Goal: Information Seeking & Learning: Learn about a topic

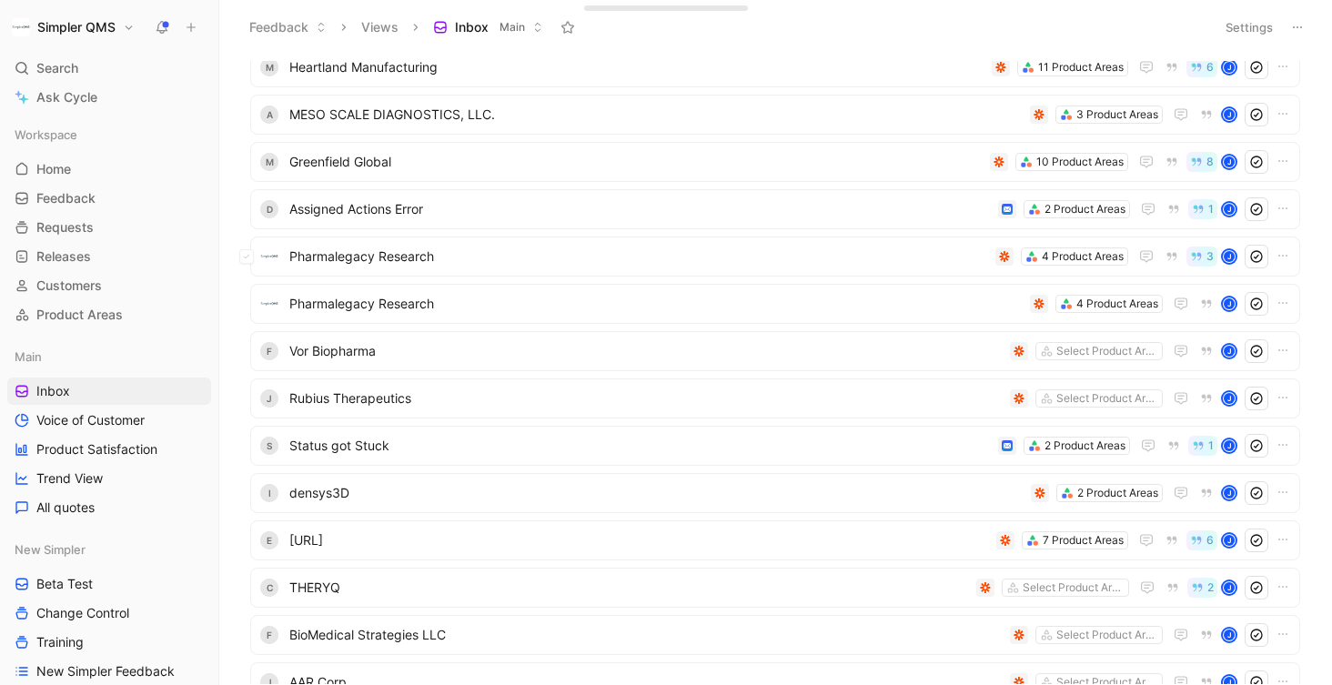
scroll to position [429, 0]
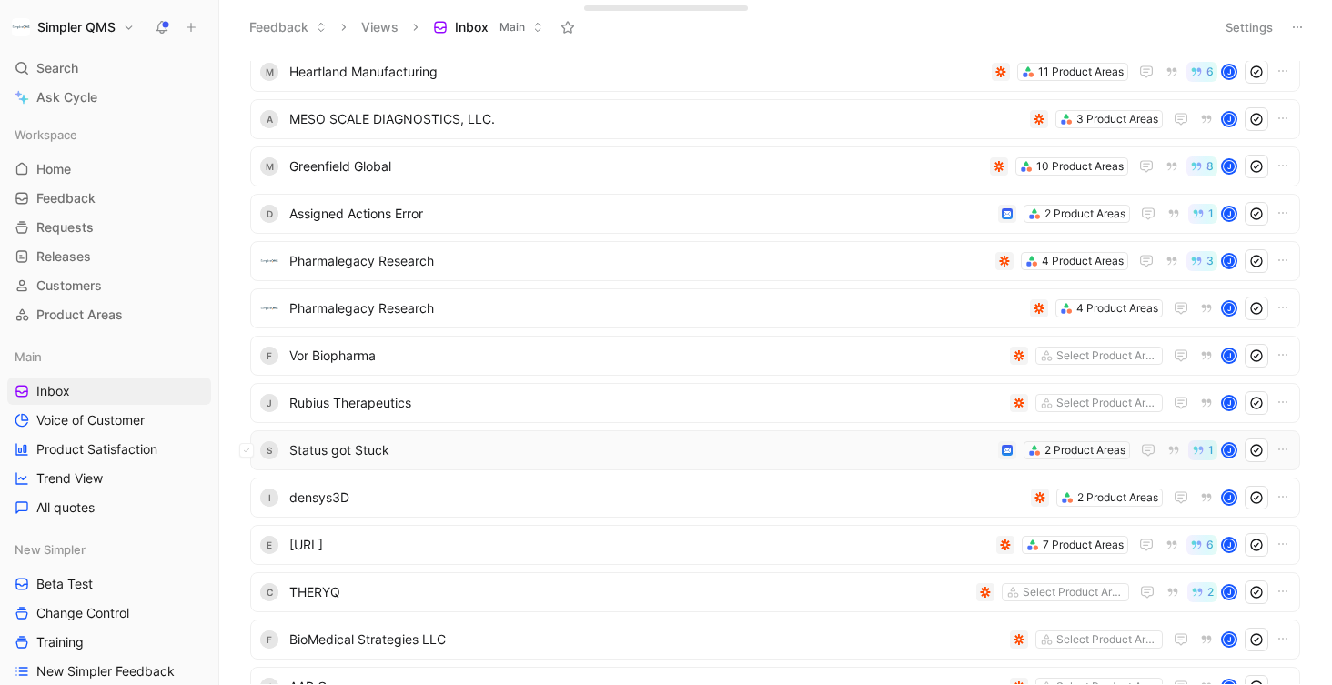
click at [659, 459] on span "Status got Stuck" at bounding box center [640, 450] width 702 height 22
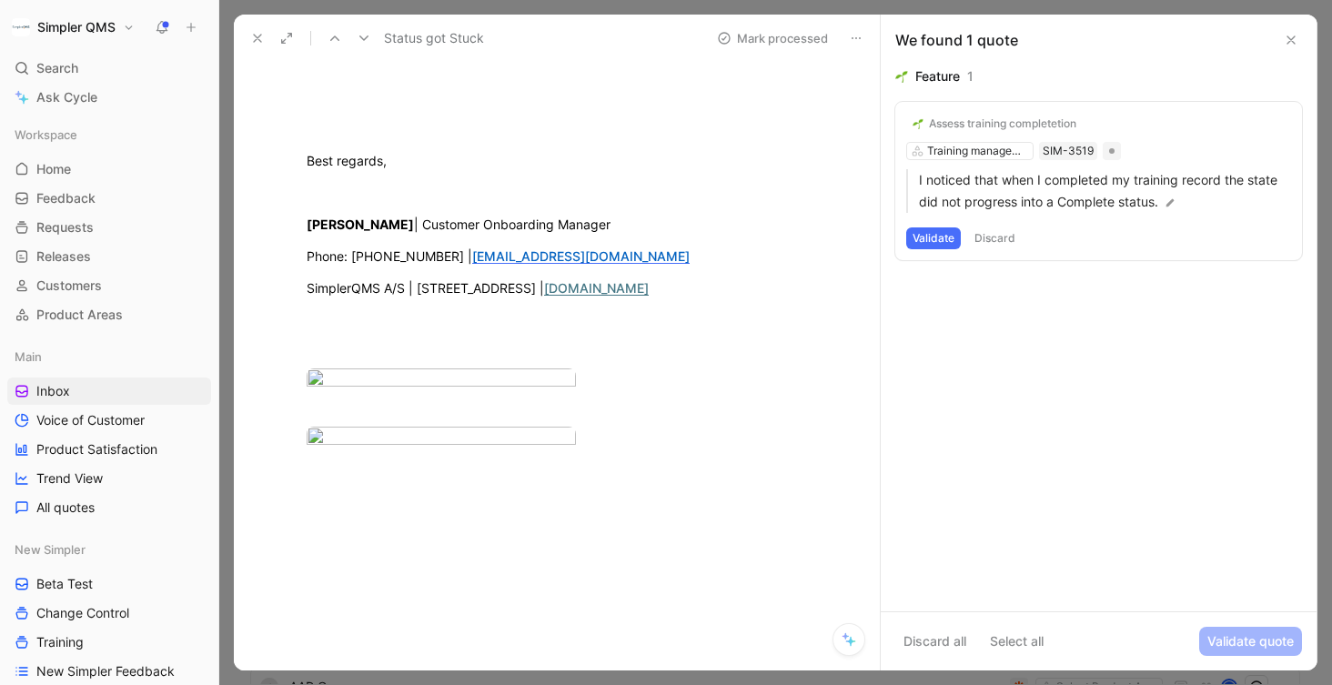
scroll to position [379, 0]
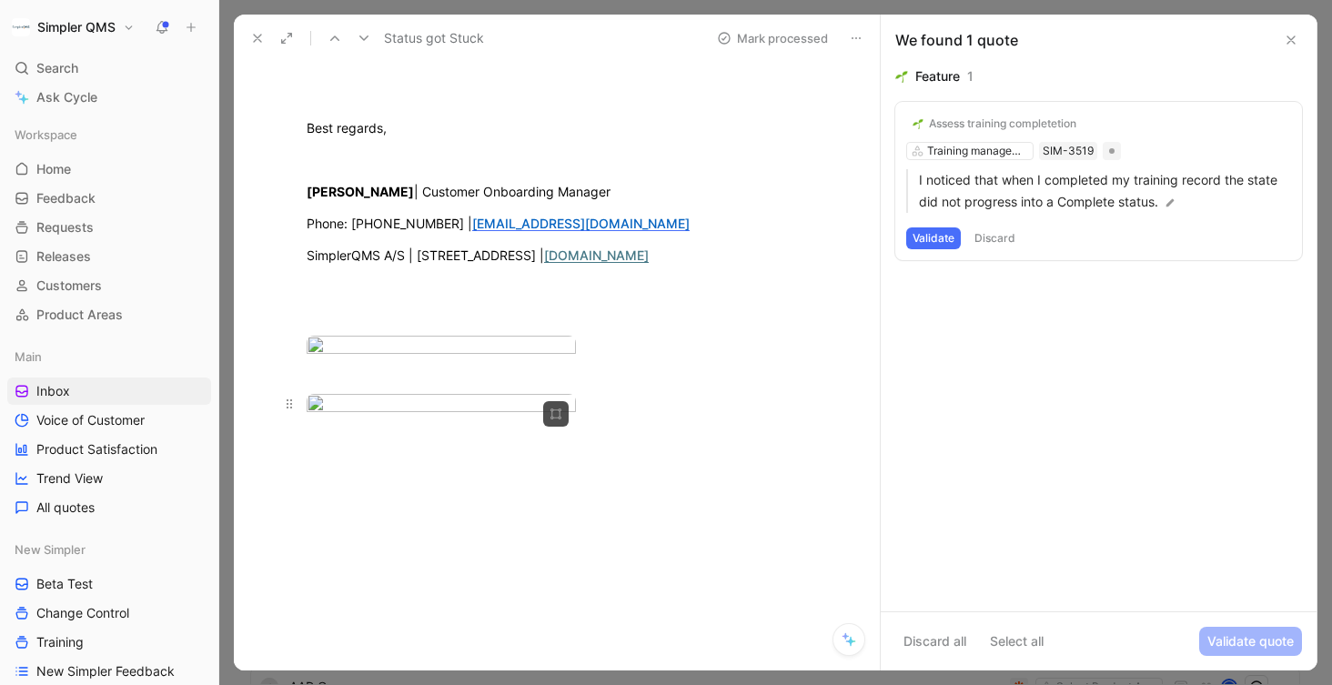
click at [528, 395] on body "Simpler QMS Search ⌘ K Ask Cycle Workspace Home G then H Feedback G then F Requ…" at bounding box center [666, 342] width 1332 height 685
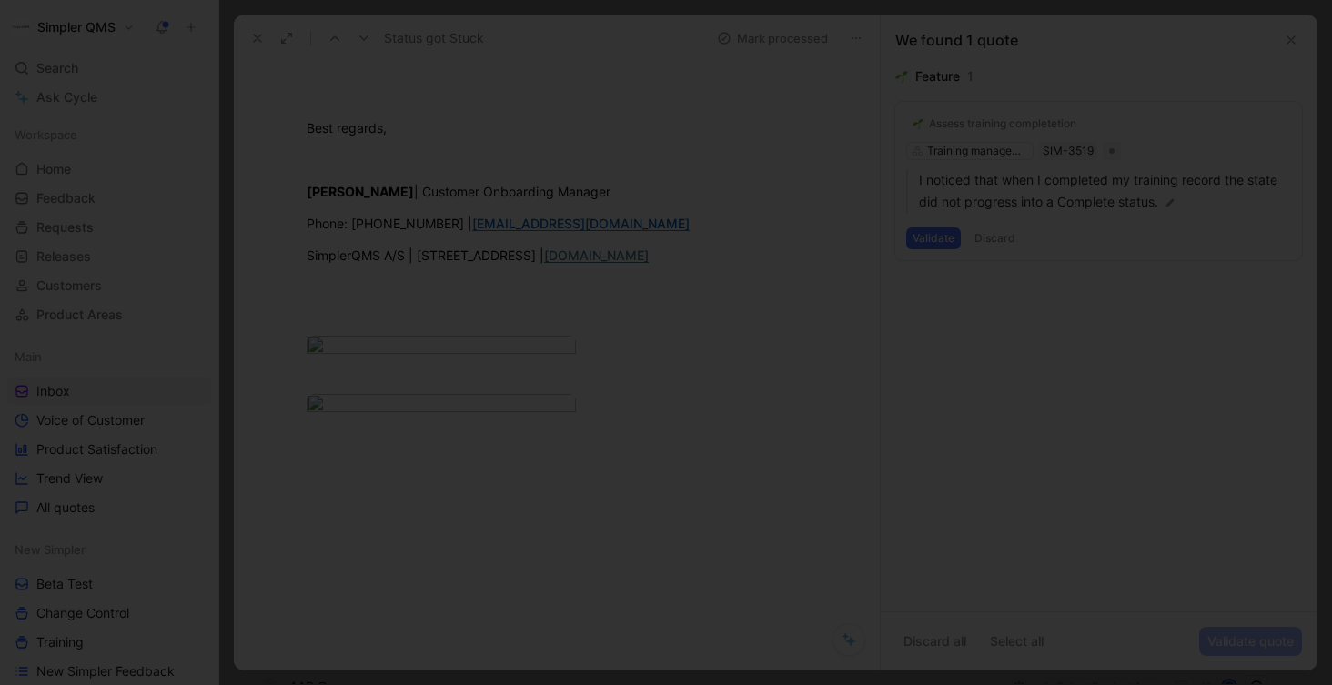
click at [775, 684] on div at bounding box center [666, 685] width 1332 height 0
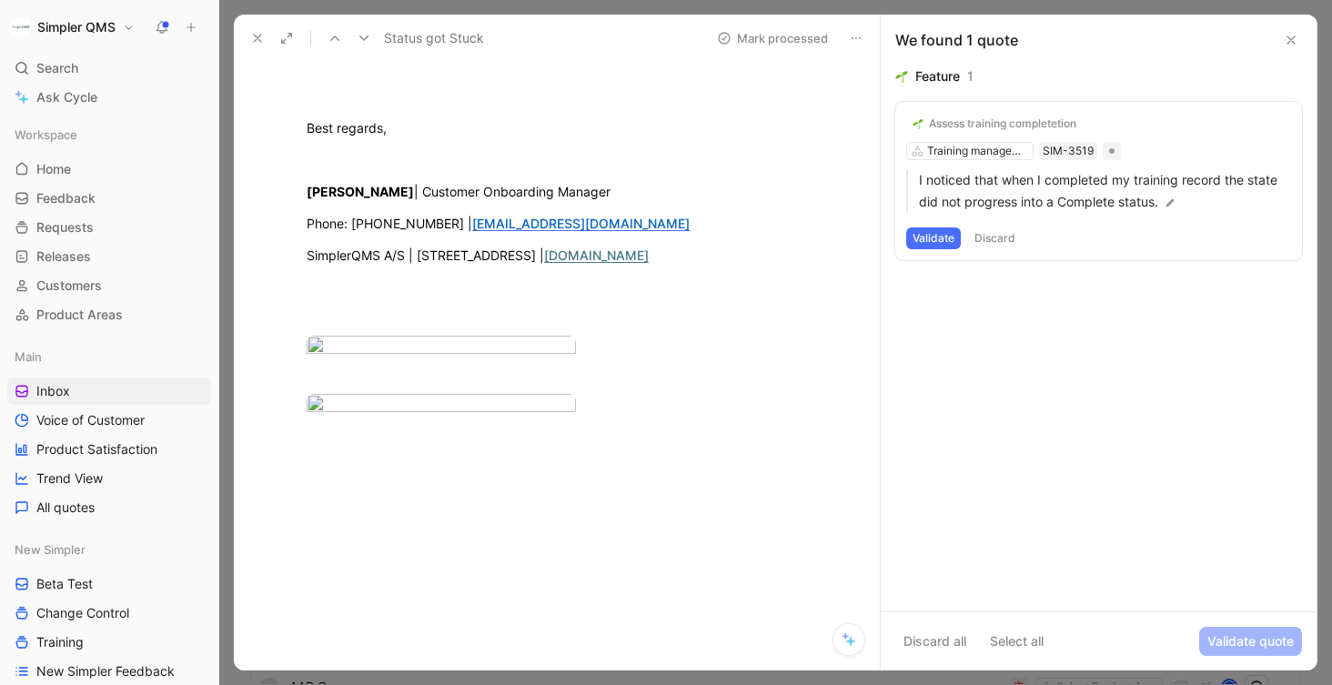
scroll to position [0, 0]
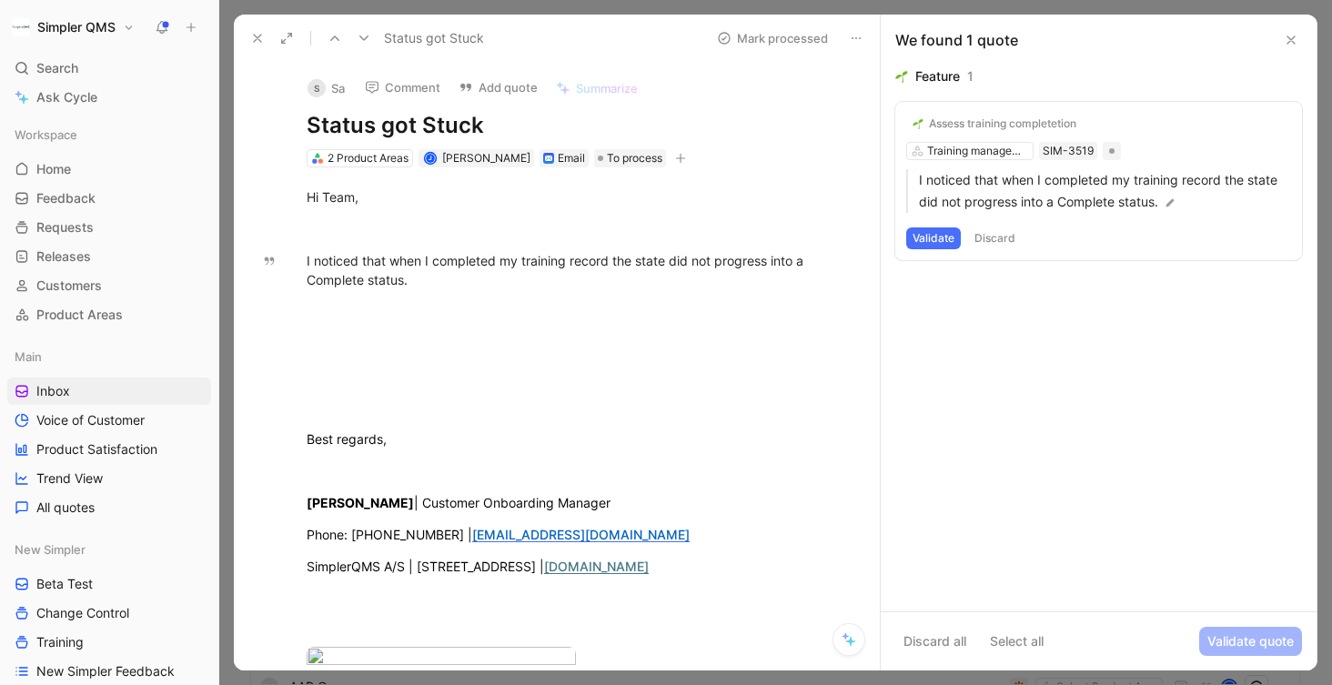
click at [256, 35] on icon at bounding box center [257, 38] width 15 height 15
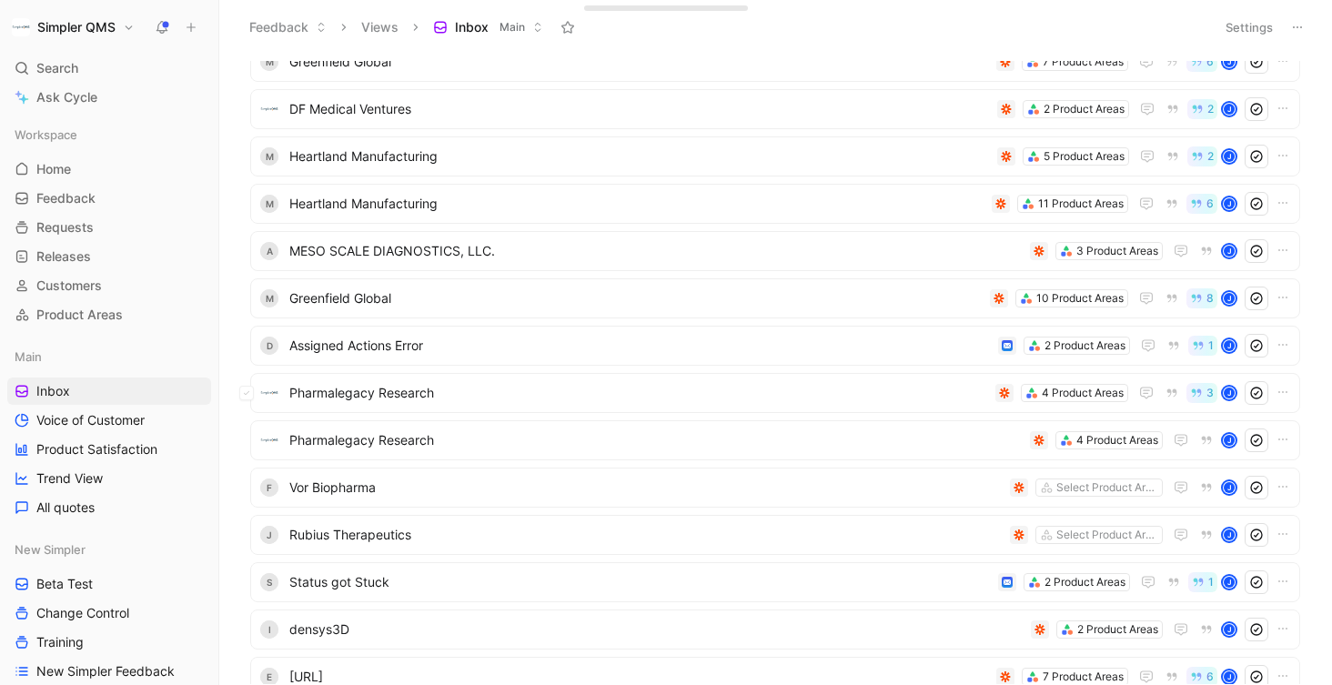
scroll to position [293, 0]
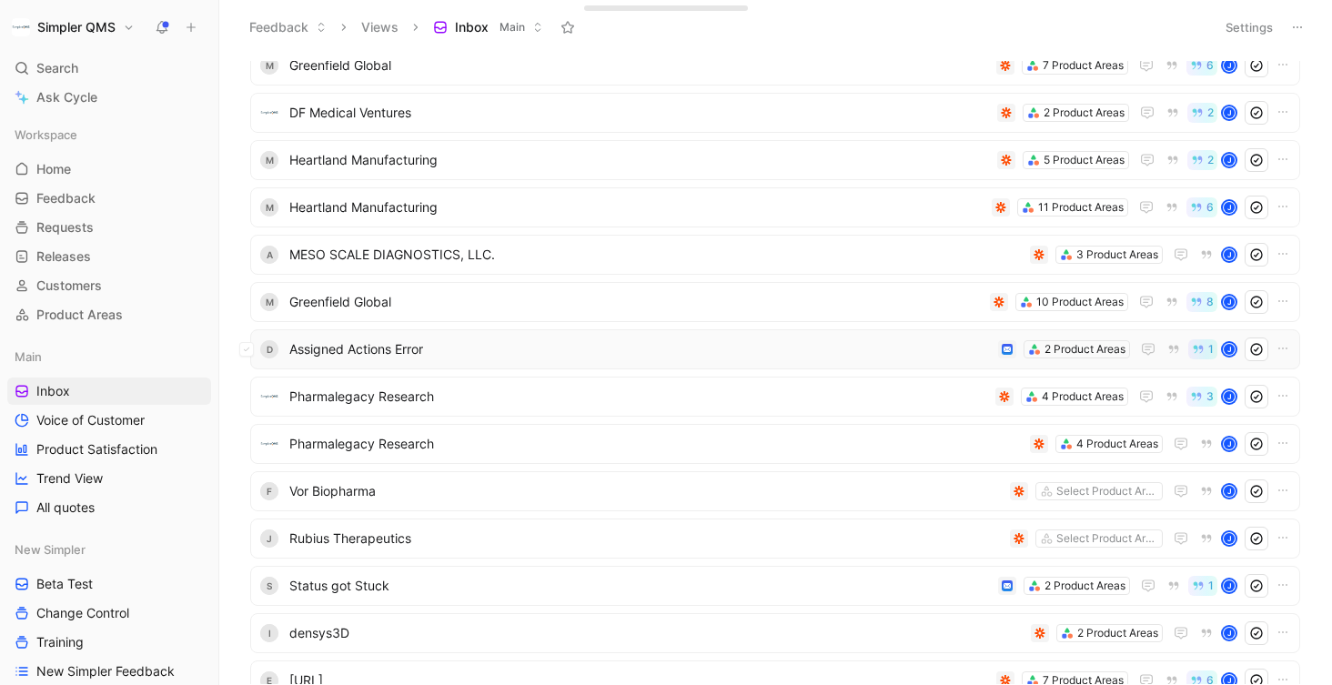
click at [685, 352] on span "Assigned Actions Error" at bounding box center [640, 349] width 702 height 22
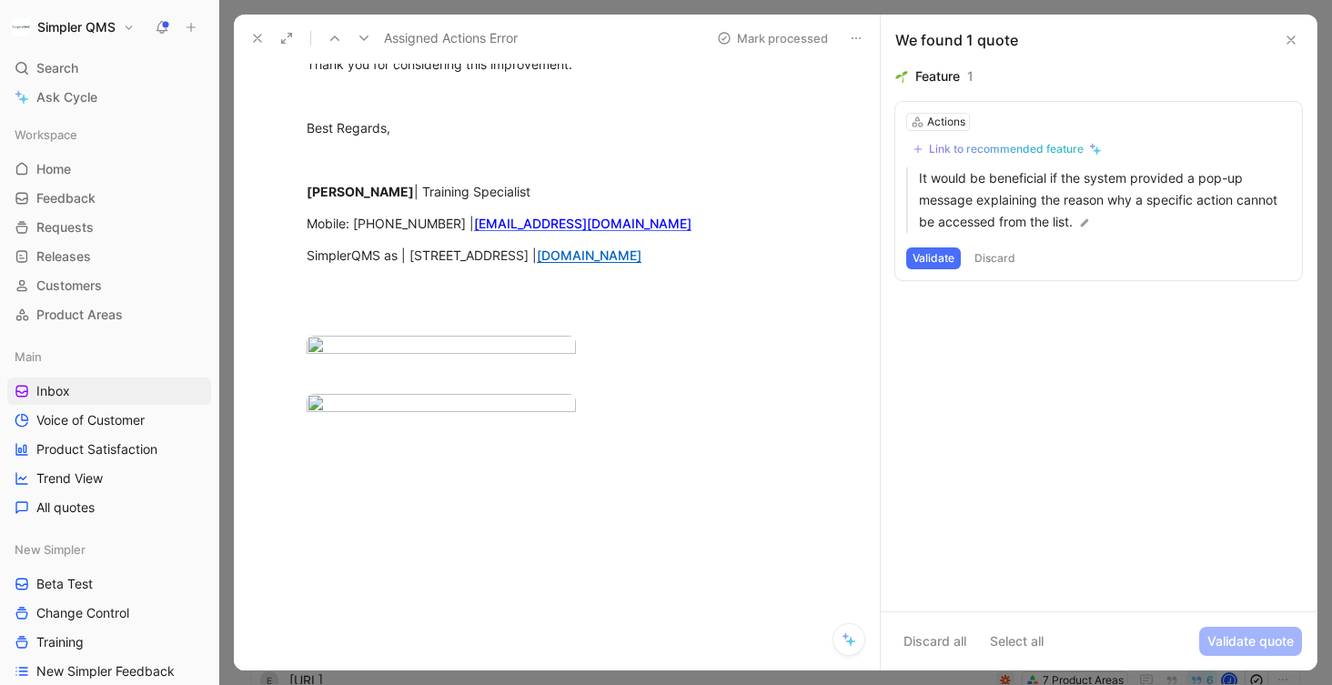
scroll to position [612, 0]
click at [488, 349] on body "Simpler QMS Search ⌘ K Ask Cycle Workspace Home G then H Feedback G then F Requ…" at bounding box center [666, 342] width 1332 height 685
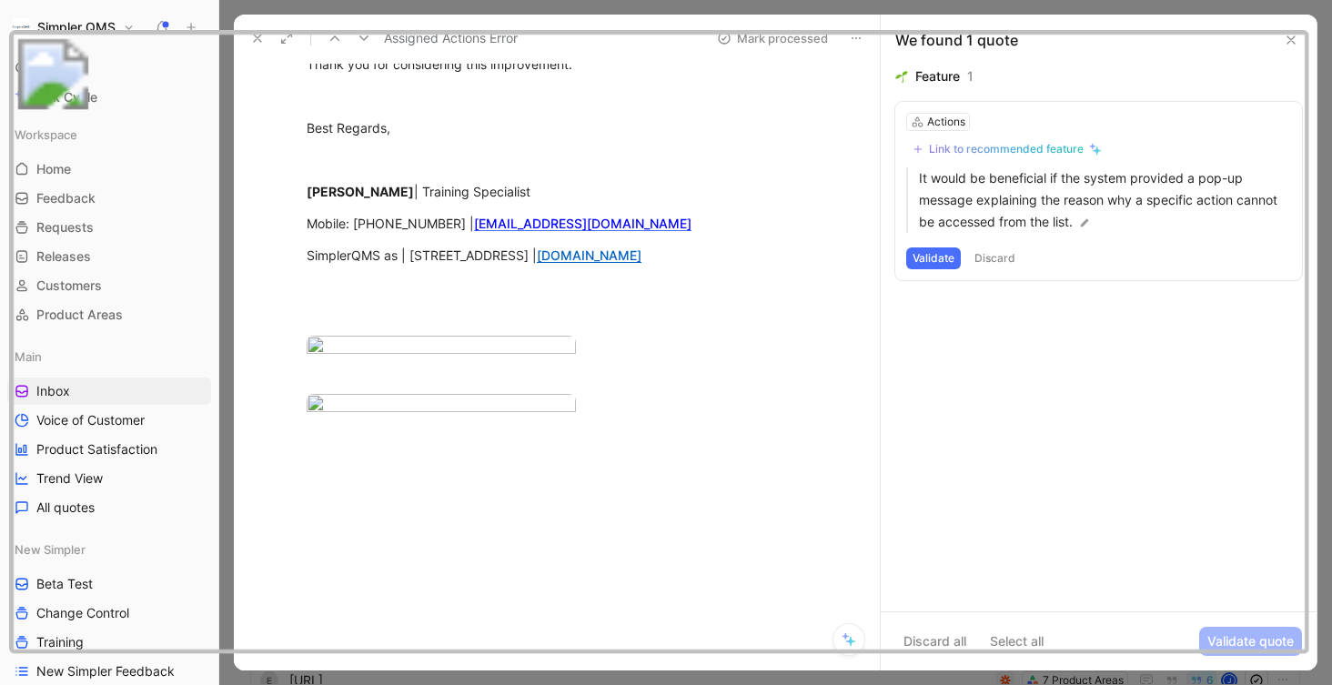
click at [830, 256] on img at bounding box center [659, 343] width 1300 height 626
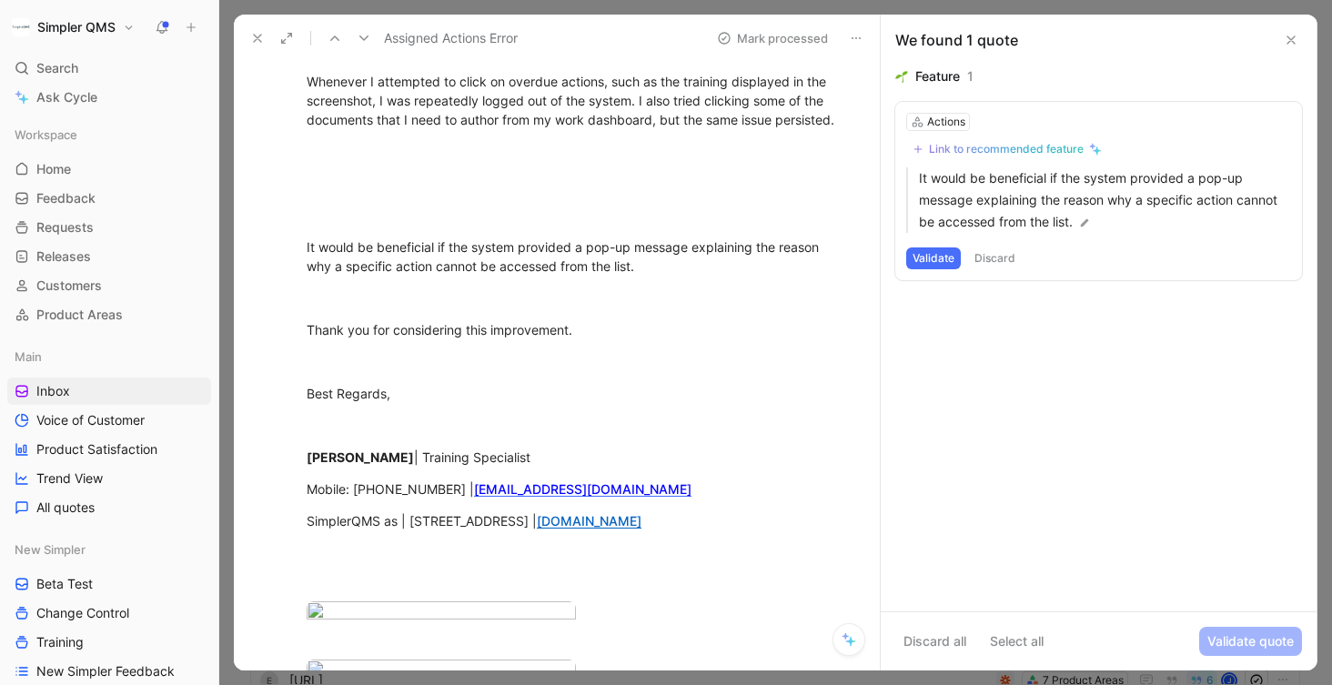
scroll to position [0, 0]
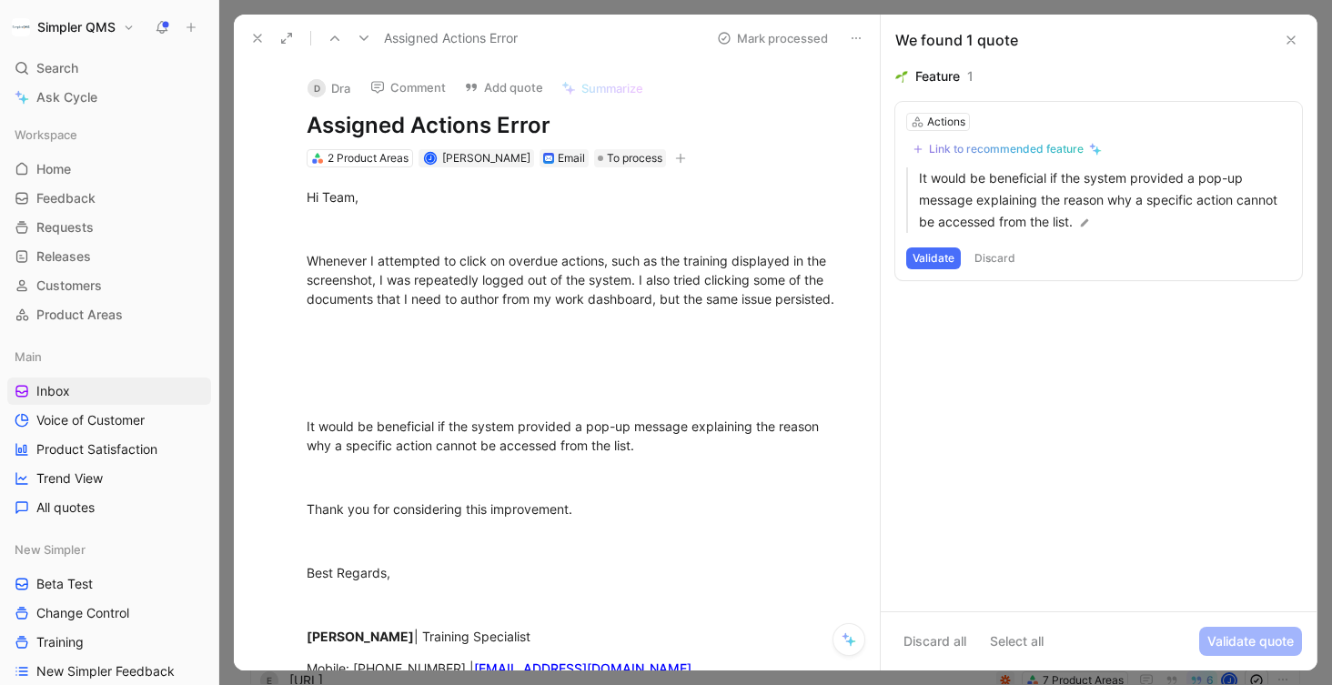
click at [243, 35] on div "Assigned Actions Error" at bounding box center [472, 38] width 459 height 29
click at [254, 35] on icon at bounding box center [257, 38] width 15 height 15
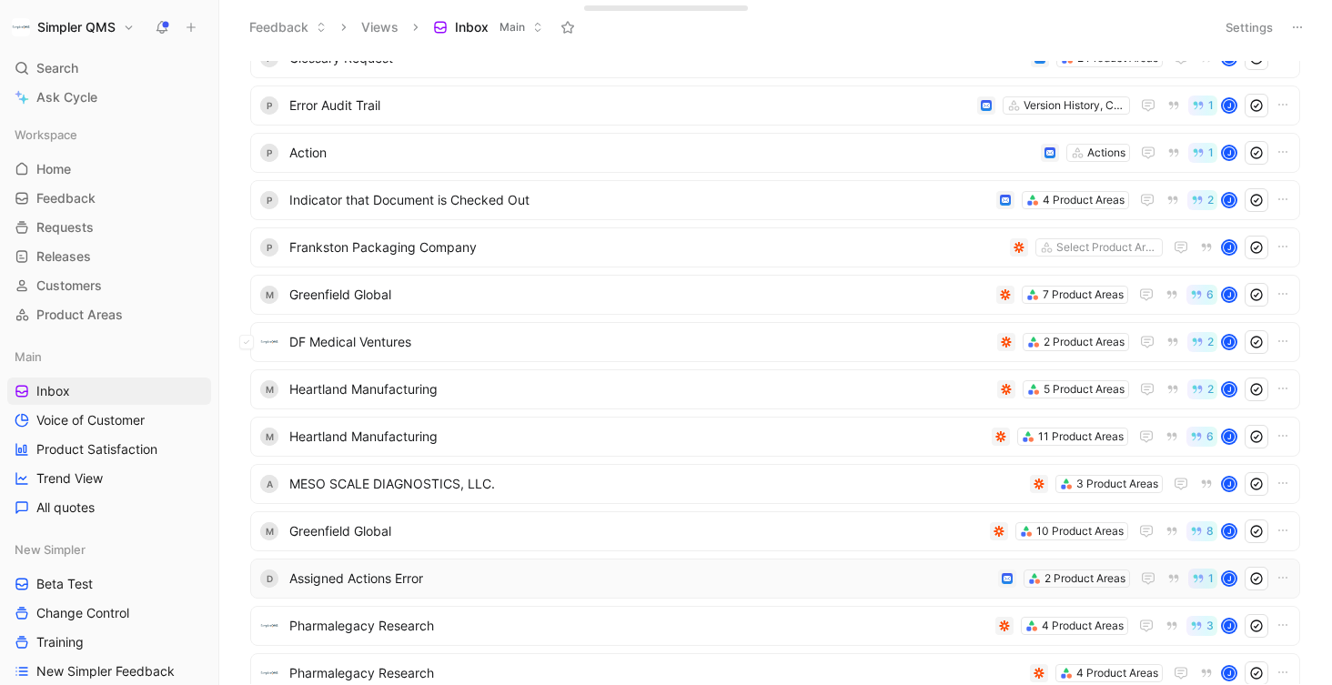
scroll to position [38, 0]
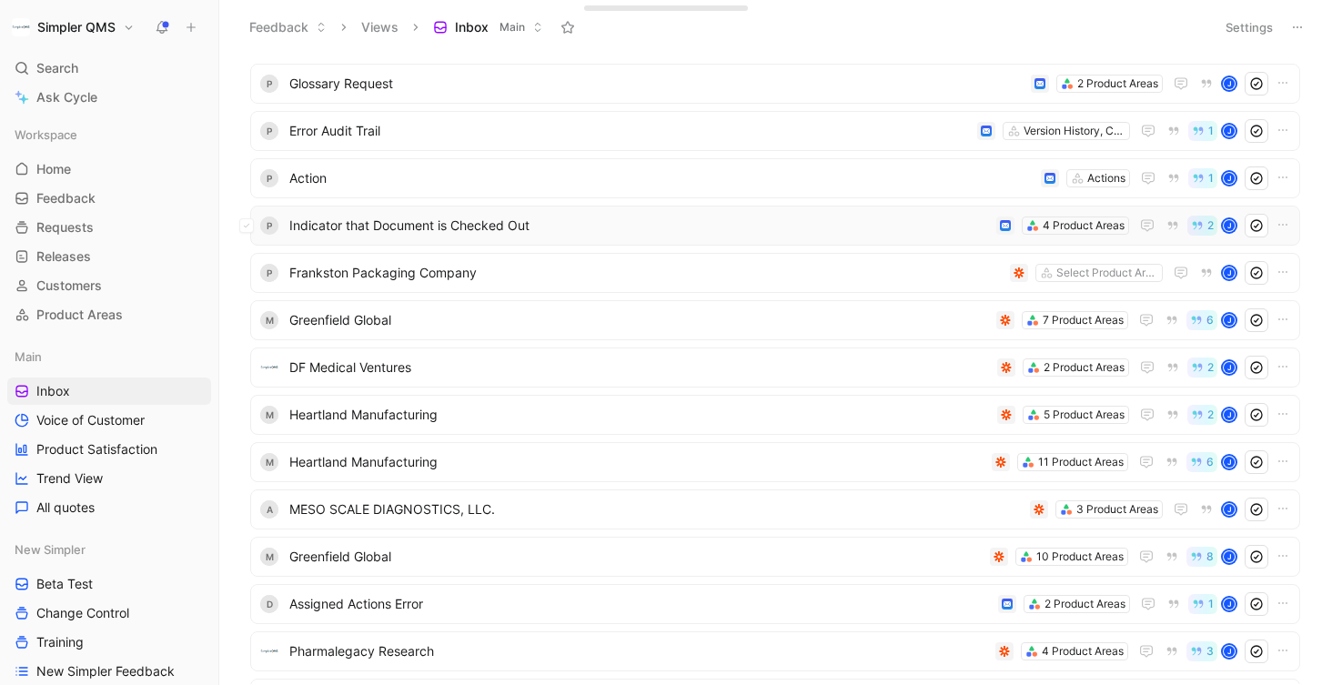
click at [611, 226] on span "Indicator that Document is Checked Out" at bounding box center [639, 226] width 700 height 22
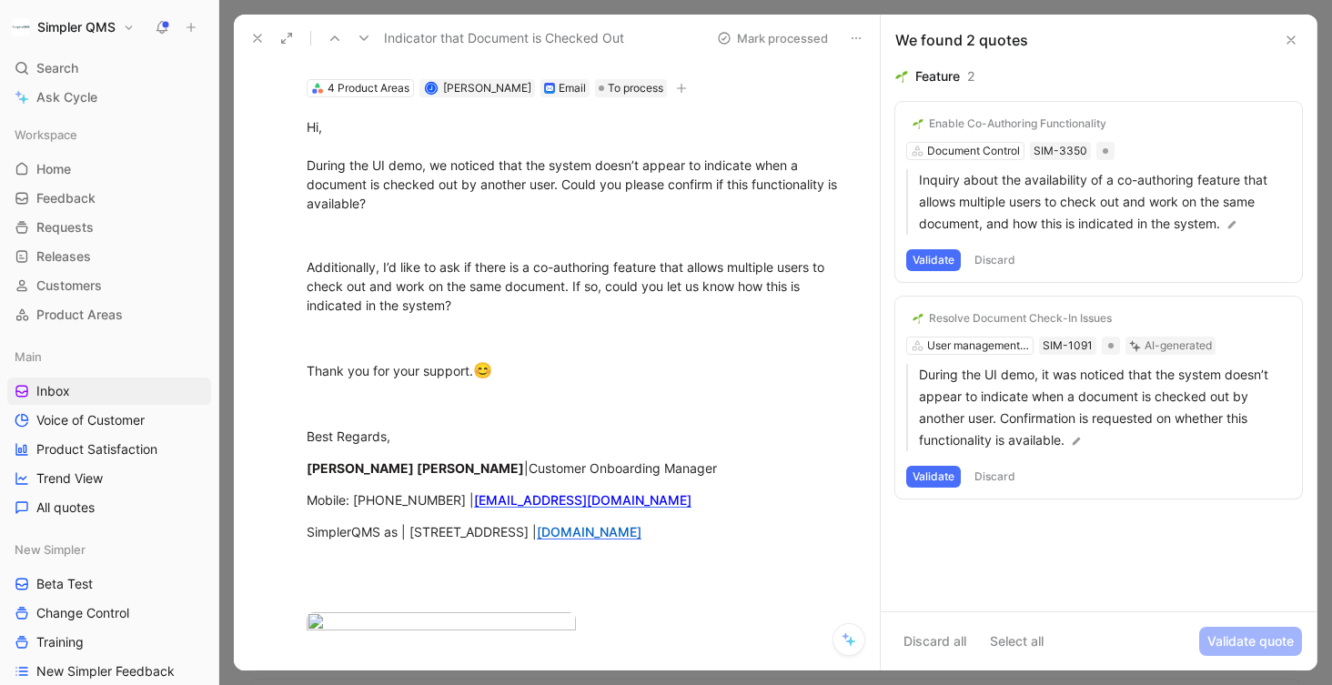
scroll to position [56, 0]
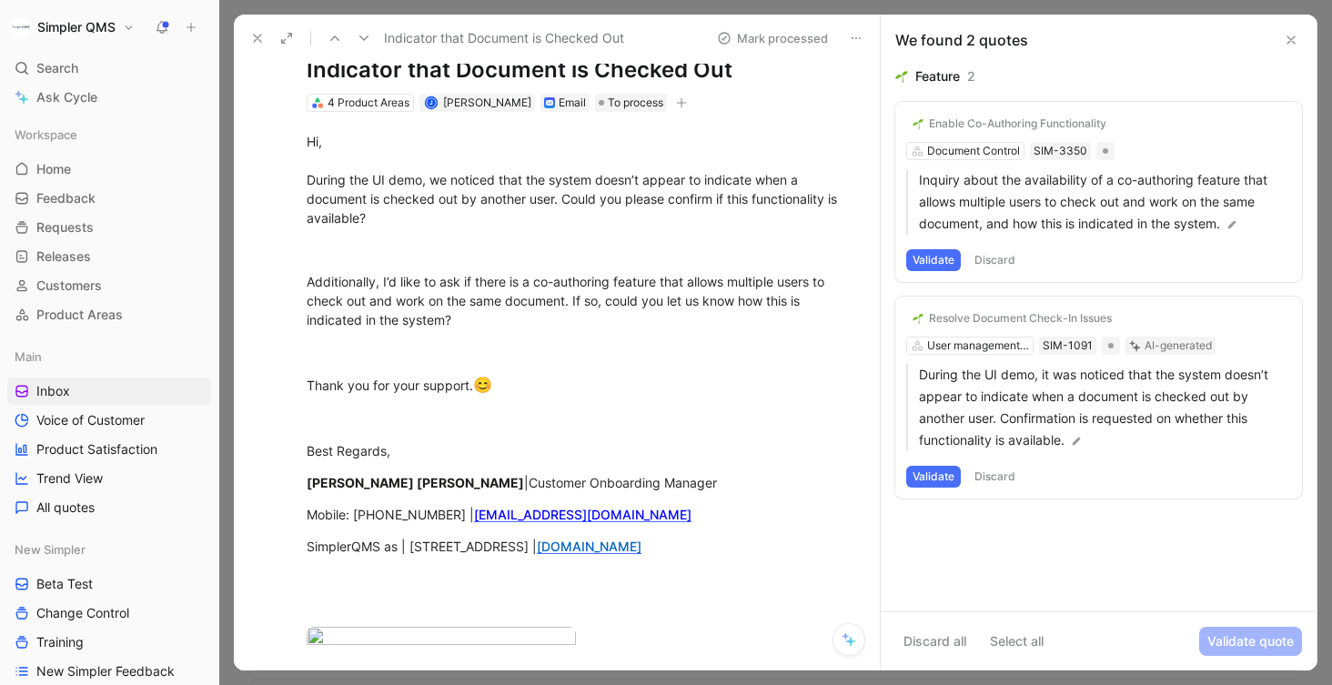
click at [259, 38] on icon at bounding box center [257, 38] width 15 height 15
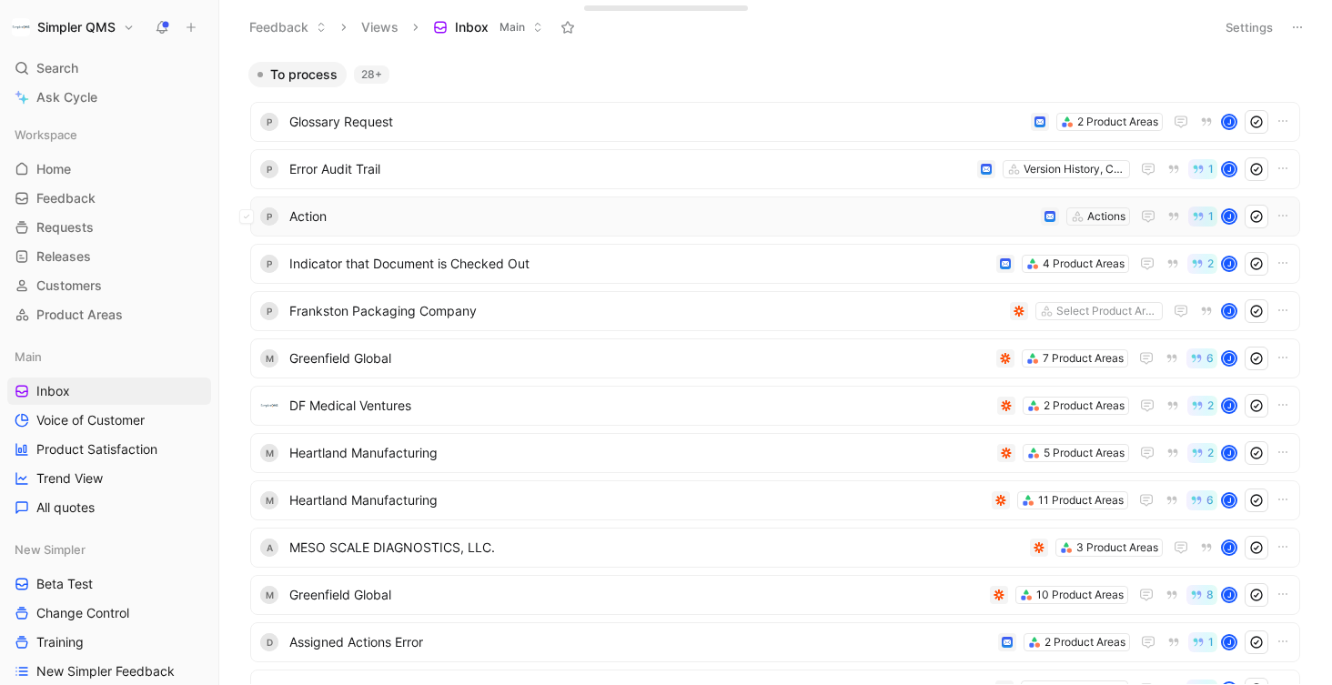
click at [683, 222] on span "Action" at bounding box center [661, 217] width 744 height 22
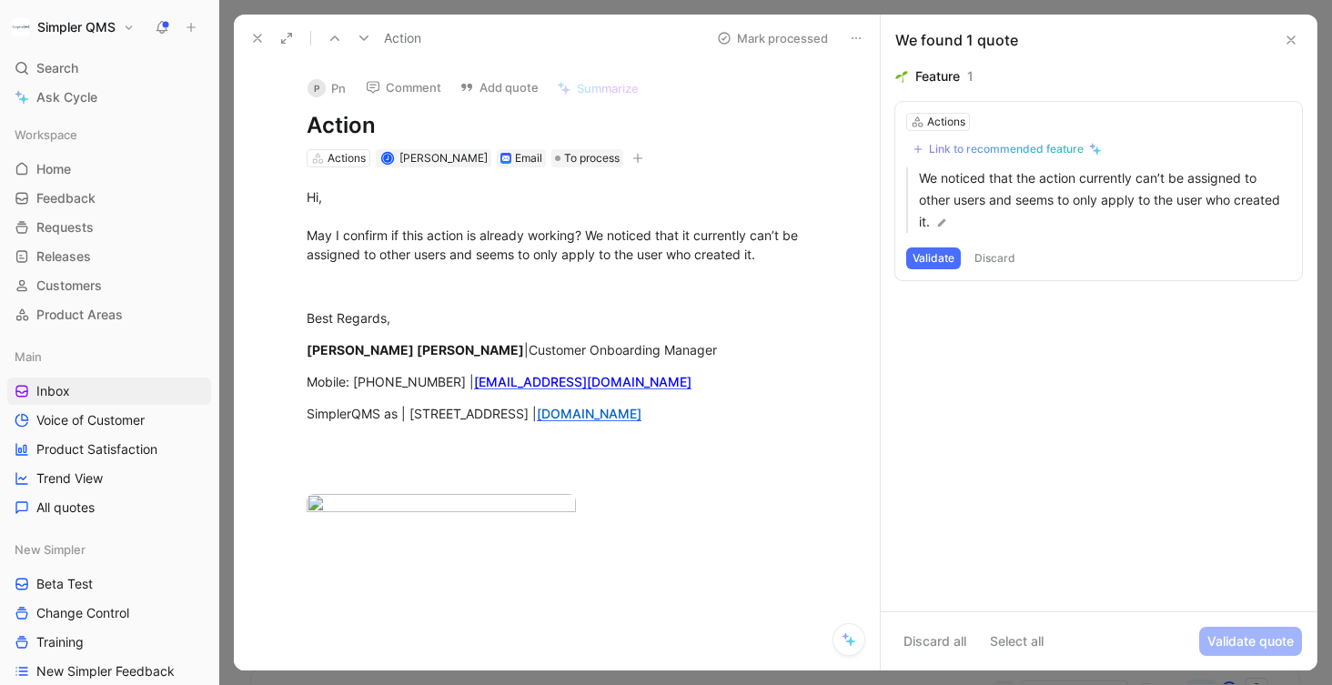
click at [255, 33] on icon at bounding box center [257, 38] width 15 height 15
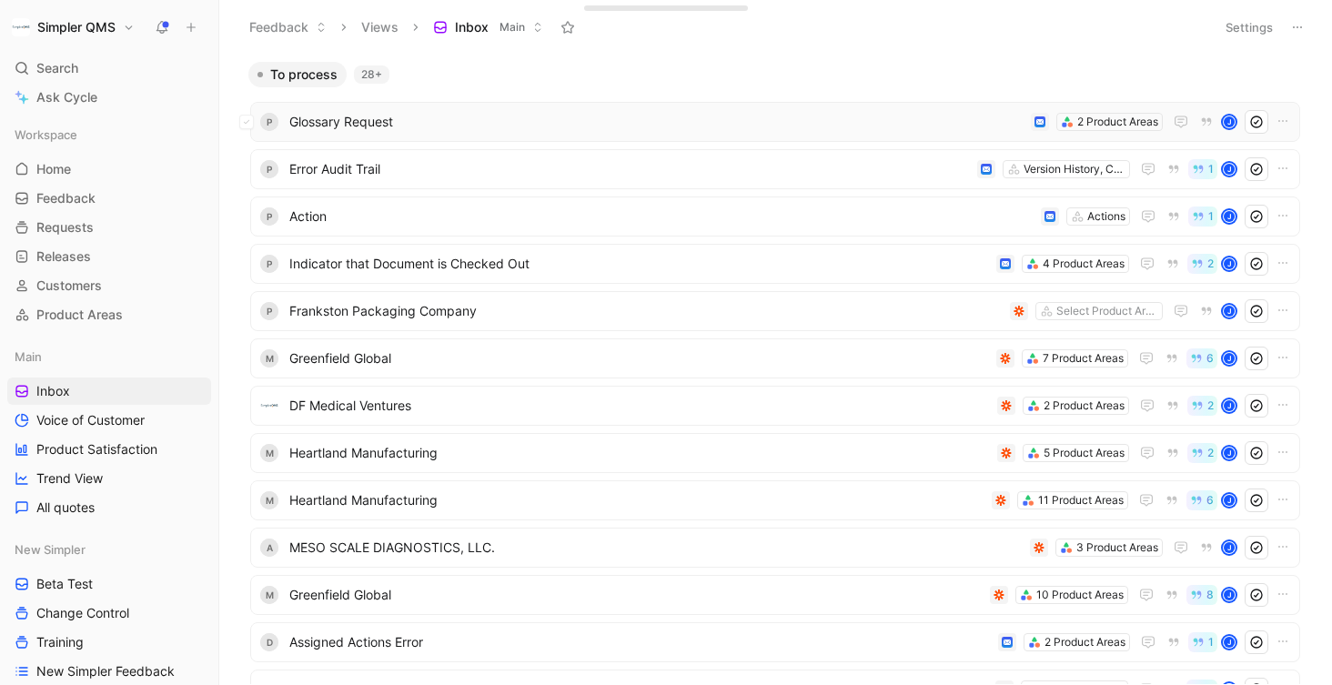
click at [566, 126] on span "Glossary Request" at bounding box center [656, 122] width 734 height 22
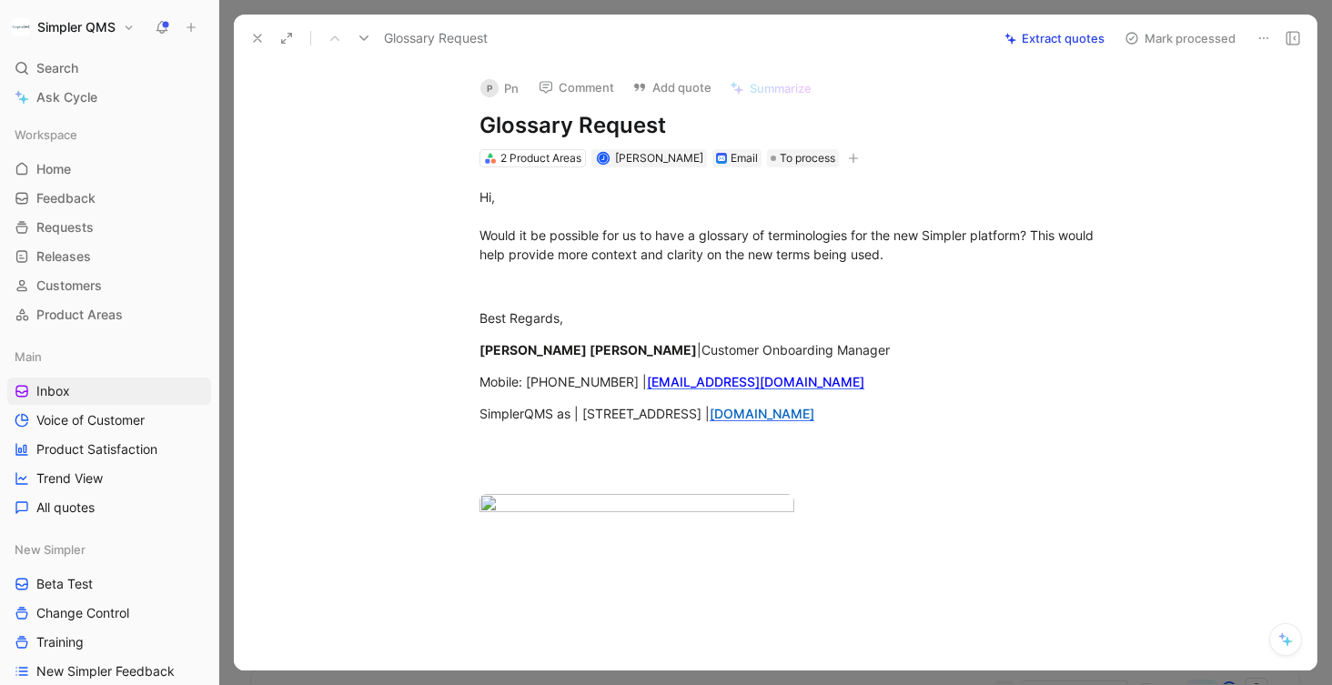
click at [260, 33] on icon at bounding box center [257, 38] width 15 height 15
